Goal: Book appointment/travel/reservation

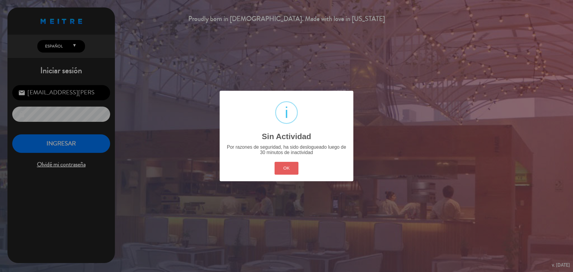
click at [283, 167] on button "OK" at bounding box center [287, 168] width 24 height 13
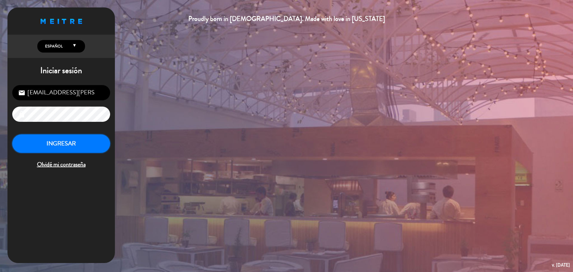
click at [88, 147] on button "INGRESAR" at bounding box center [61, 143] width 98 height 19
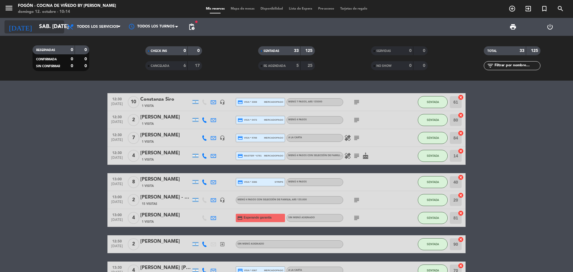
click at [41, 31] on input "sáb. [DATE]" at bounding box center [70, 27] width 69 height 12
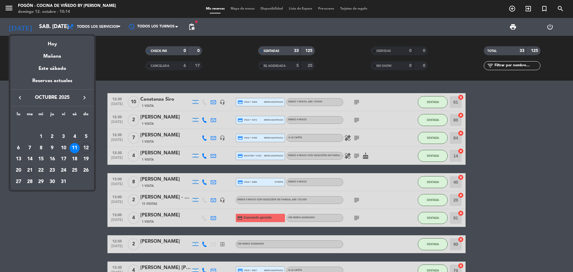
click at [30, 170] on div "21" at bounding box center [30, 170] width 10 height 10
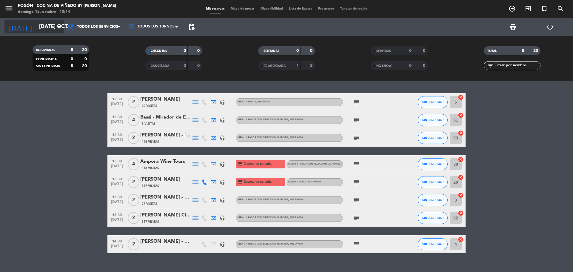
click at [58, 25] on icon "arrow_drop_down" at bounding box center [59, 26] width 7 height 7
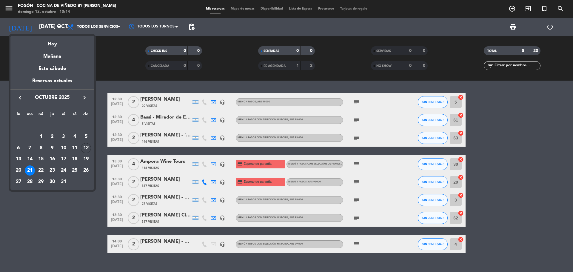
click at [82, 97] on icon "keyboard_arrow_right" at bounding box center [84, 97] width 7 height 7
click at [65, 158] on div "21" at bounding box center [64, 159] width 10 height 10
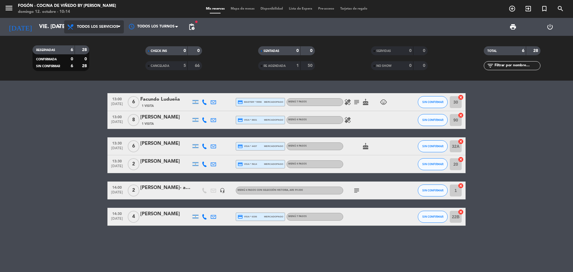
click at [108, 29] on span "Todos los servicios" at bounding box center [94, 26] width 60 height 13
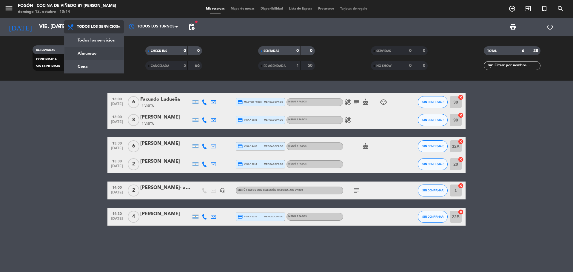
click at [103, 53] on div "menu Fogón - Cocina de viñedo by [PERSON_NAME] 12. octubre - 10:14 Mis reservas…" at bounding box center [286, 40] width 573 height 81
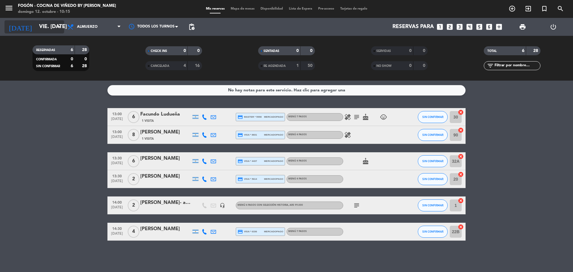
click at [44, 27] on input "vie. [DATE]" at bounding box center [70, 27] width 69 height 12
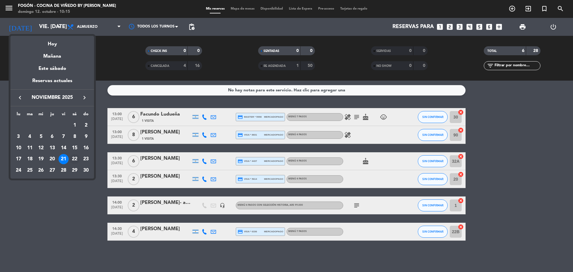
click at [73, 156] on div "22" at bounding box center [75, 159] width 10 height 10
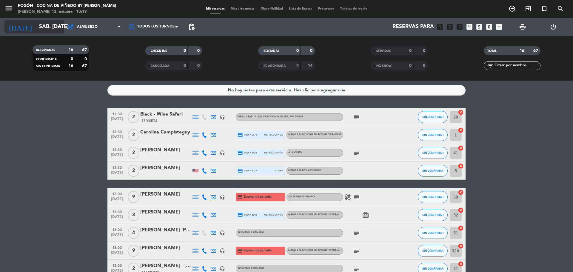
click at [36, 22] on input "sáb. [DATE]" at bounding box center [70, 27] width 69 height 12
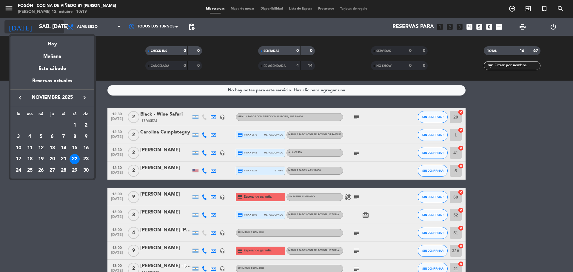
click at [53, 44] on div "Hoy" at bounding box center [52, 42] width 84 height 12
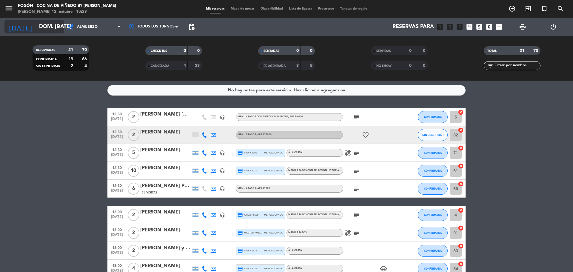
click at [44, 23] on input "dom. [DATE]" at bounding box center [70, 27] width 69 height 12
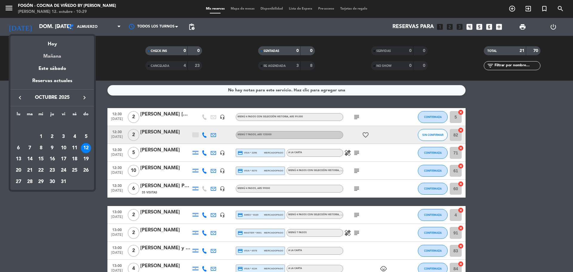
click at [52, 56] on div "Mañana" at bounding box center [52, 54] width 84 height 12
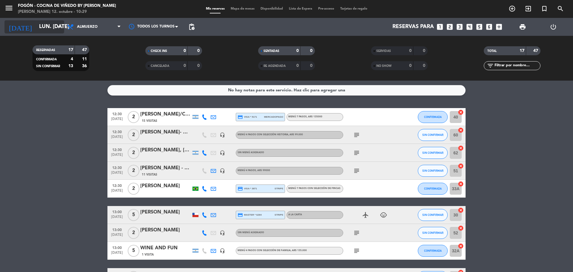
click at [39, 30] on input "lun. [DATE]" at bounding box center [70, 27] width 69 height 12
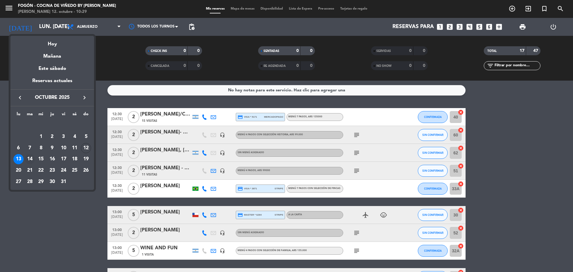
click at [31, 161] on div "14" at bounding box center [30, 159] width 10 height 10
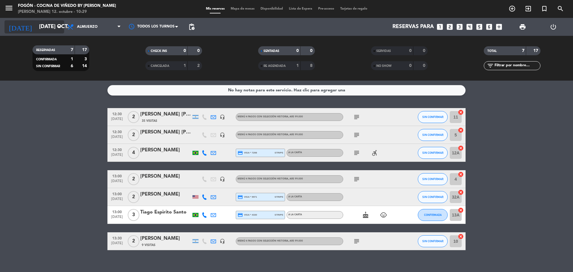
click at [43, 28] on input "[DATE] oct." at bounding box center [70, 27] width 69 height 12
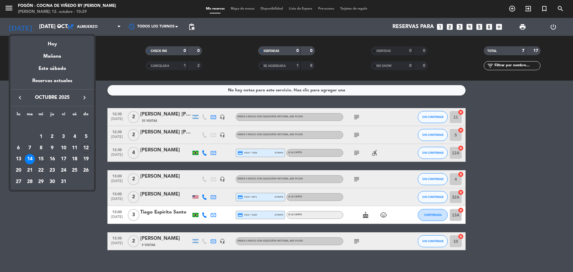
click at [41, 159] on div "15" at bounding box center [41, 159] width 10 height 10
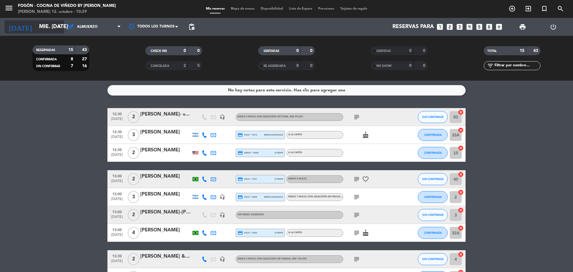
click at [45, 27] on input "mié. [DATE]" at bounding box center [70, 27] width 69 height 12
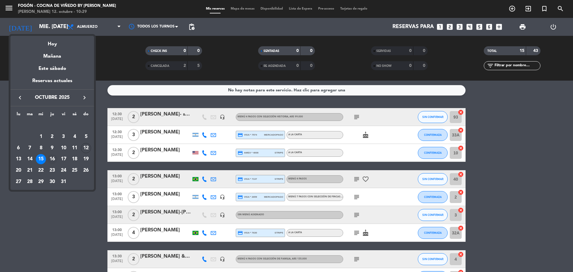
click at [52, 157] on div "16" at bounding box center [52, 159] width 10 height 10
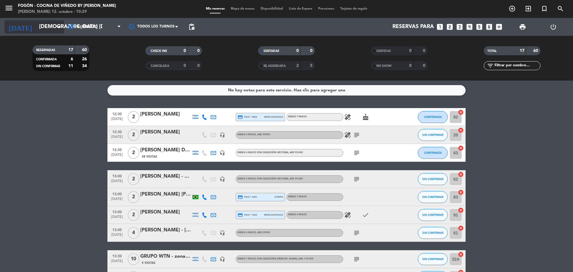
click at [40, 24] on input "[DEMOGRAPHIC_DATA] [DATE]" at bounding box center [70, 27] width 69 height 12
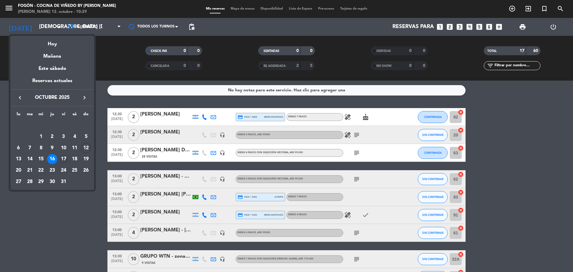
click at [65, 160] on div "17" at bounding box center [64, 159] width 10 height 10
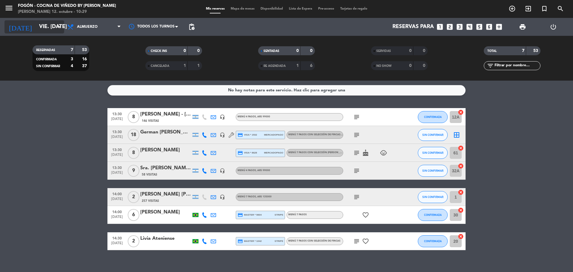
click at [48, 30] on input "vie. [DATE]" at bounding box center [70, 27] width 69 height 12
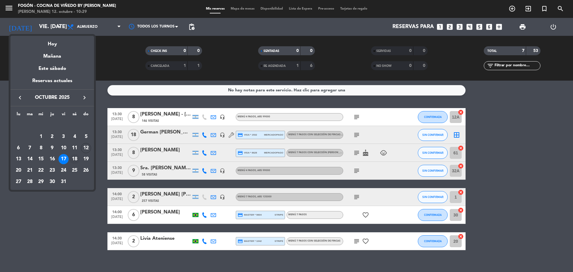
click at [75, 156] on div "18" at bounding box center [75, 159] width 10 height 10
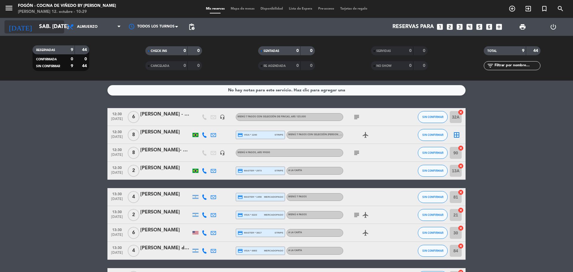
click at [50, 29] on input "sáb. [DATE]" at bounding box center [70, 27] width 69 height 12
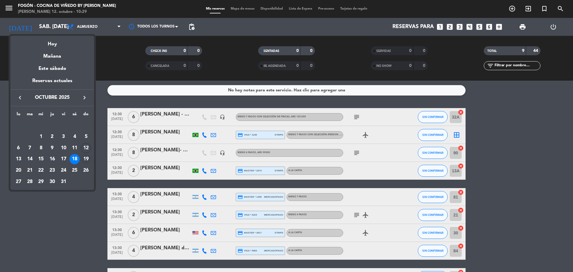
click at [85, 156] on div "19" at bounding box center [86, 159] width 10 height 10
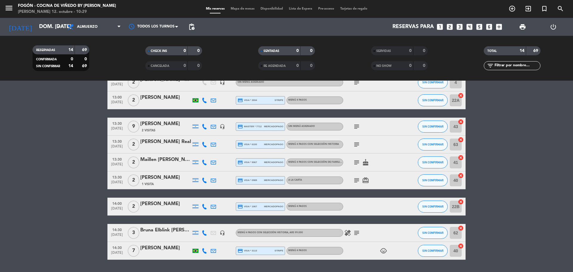
scroll to position [150, 0]
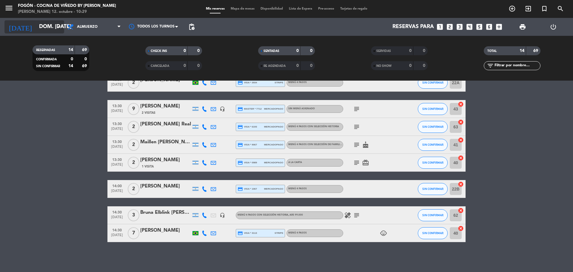
click at [56, 24] on icon "arrow_drop_down" at bounding box center [59, 26] width 7 height 7
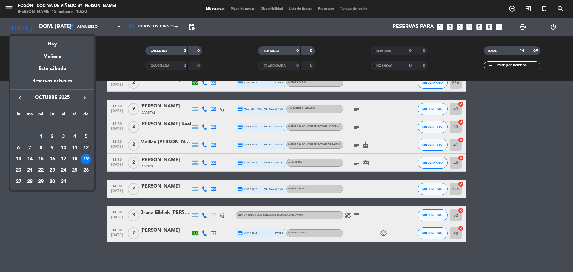
click at [23, 159] on div "13" at bounding box center [18, 159] width 10 height 10
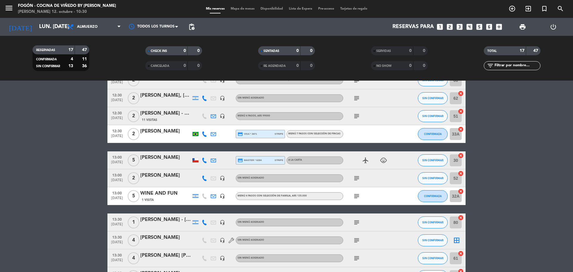
scroll to position [0, 0]
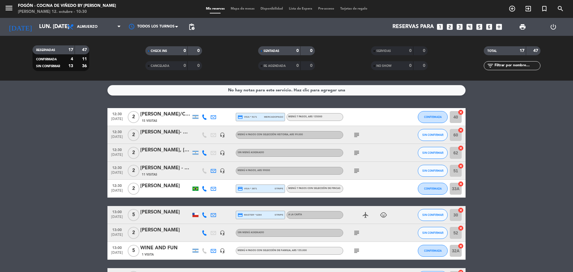
click at [37, 35] on div "[DATE] lun. [DATE] arrow_drop_down" at bounding box center [34, 27] width 60 height 18
click at [49, 30] on input "lun. [DATE]" at bounding box center [70, 27] width 69 height 12
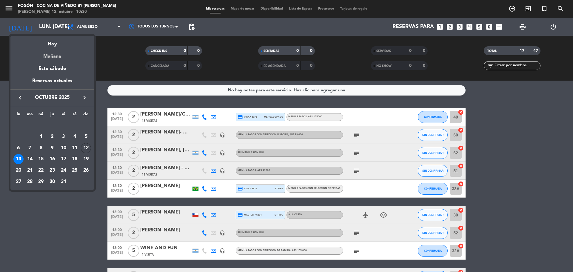
click at [50, 49] on div "Mañana" at bounding box center [52, 54] width 84 height 12
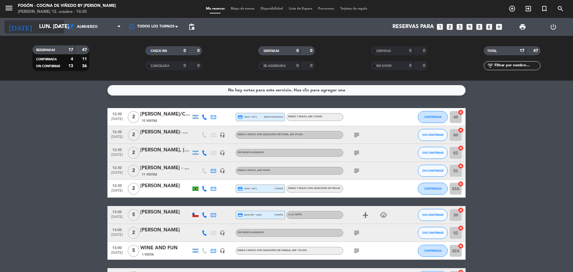
click at [53, 32] on input "lun. [DATE]" at bounding box center [70, 27] width 69 height 12
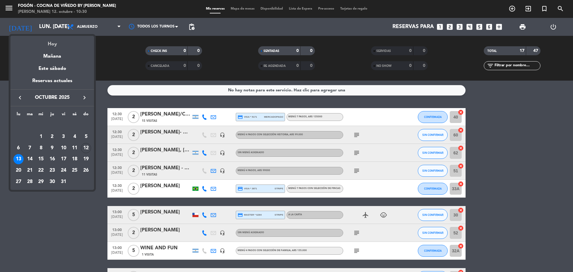
click at [53, 46] on div "Hoy" at bounding box center [52, 42] width 84 height 12
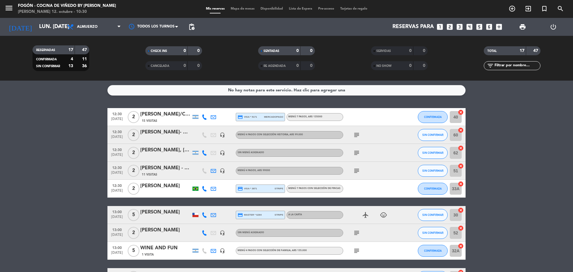
type input "dom. [DATE]"
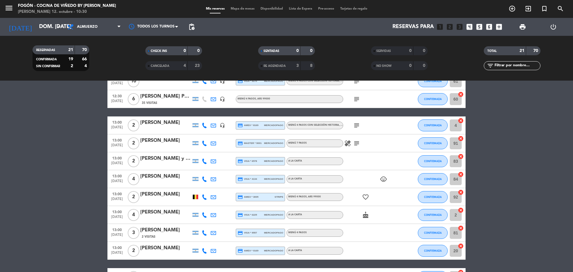
scroll to position [179, 0]
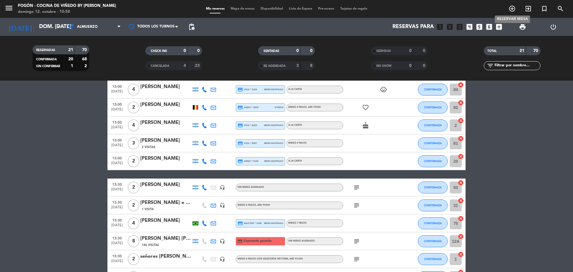
click at [514, 10] on icon "add_circle_outline" at bounding box center [512, 8] width 7 height 7
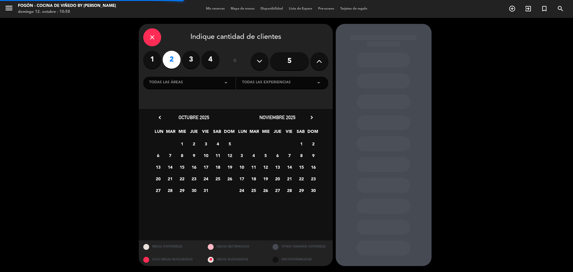
click at [154, 38] on icon "close" at bounding box center [152, 37] width 7 height 7
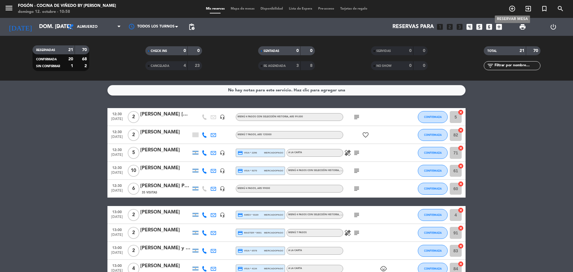
click at [512, 7] on icon "add_circle_outline" at bounding box center [512, 8] width 7 height 7
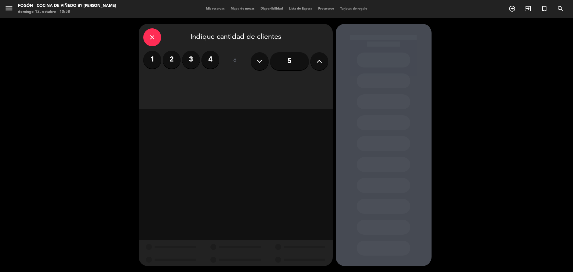
click at [206, 59] on label "4" at bounding box center [211, 60] width 18 height 18
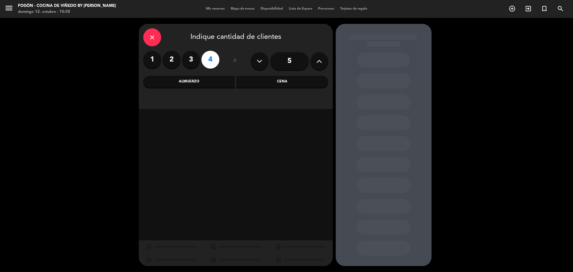
click at [207, 83] on div "Almuerzo" at bounding box center [189, 82] width 92 height 12
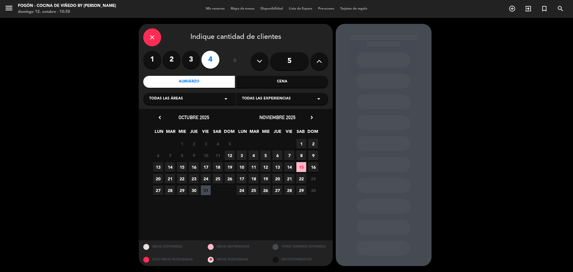
click at [289, 179] on span "21" at bounding box center [290, 179] width 10 height 10
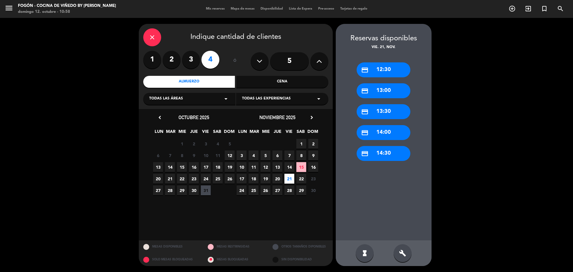
click at [392, 89] on div "credit_card 13:00" at bounding box center [384, 90] width 54 height 15
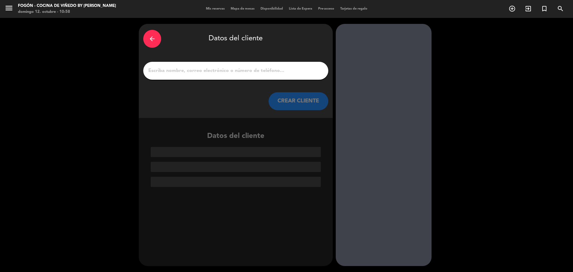
click at [247, 73] on input "1" at bounding box center [236, 71] width 176 height 8
paste input "[PERSON_NAME]"
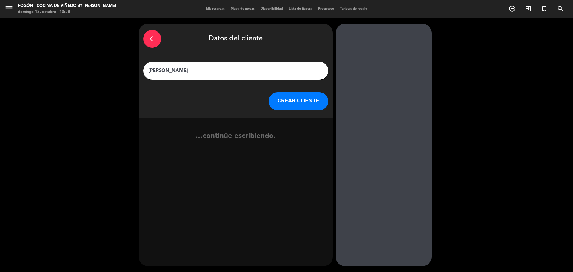
type input "[PERSON_NAME]"
click at [305, 101] on button "CREAR CLIENTE" at bounding box center [299, 101] width 60 height 18
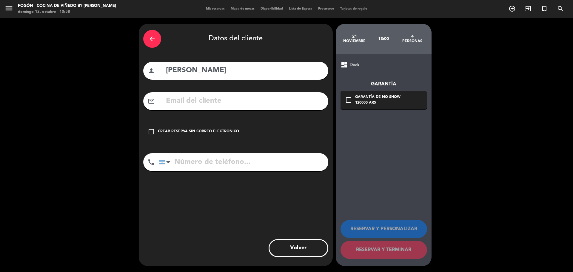
click at [186, 95] on input "text" at bounding box center [244, 101] width 159 height 12
paste input "[EMAIL_ADDRESS][DOMAIN_NAME]"
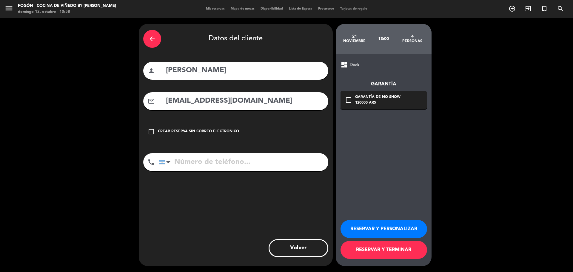
type input "[EMAIL_ADDRESS][DOMAIN_NAME]"
click at [350, 102] on icon "check_box_outline_blank" at bounding box center [348, 99] width 7 height 7
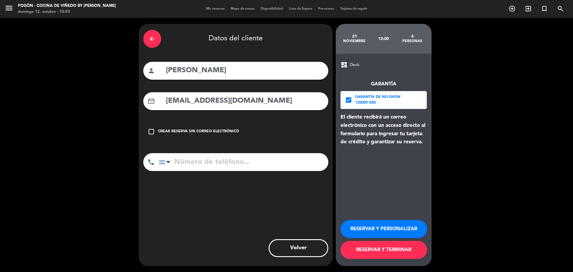
click at [194, 160] on input "tel" at bounding box center [244, 162] width 170 height 18
paste input "1151750954"
type input "1151750954"
click at [358, 225] on button "RESERVAR Y PERSONALIZAR" at bounding box center [384, 229] width 87 height 18
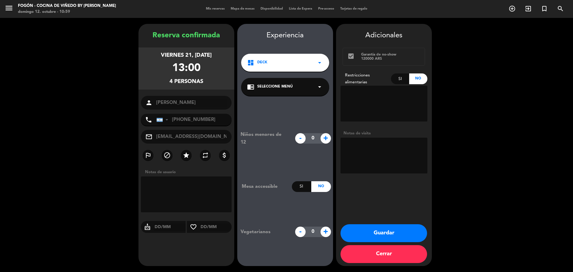
click at [368, 157] on textarea at bounding box center [384, 156] width 87 height 36
type textarea "gabi wsp 12/10"
click at [300, 90] on div "chrome_reader_mode Seleccione Menú arrow_drop_down" at bounding box center [285, 87] width 88 height 18
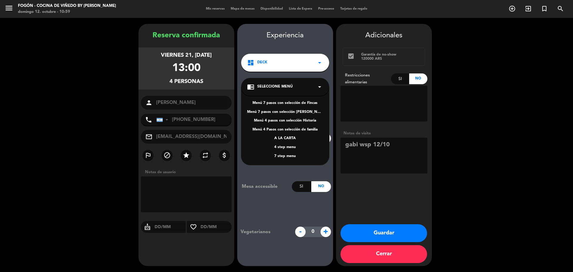
click at [280, 146] on div "4 step menu" at bounding box center [285, 148] width 76 height 6
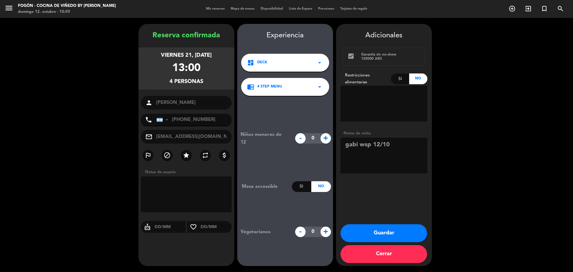
click at [363, 233] on button "Guardar" at bounding box center [384, 233] width 87 height 18
